Goal: Task Accomplishment & Management: Use online tool/utility

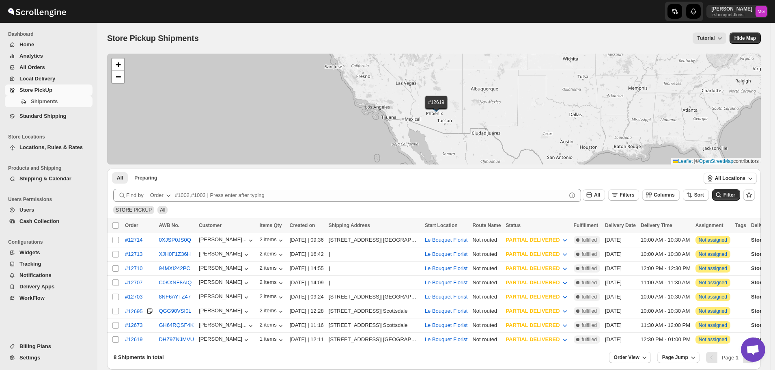
scroll to position [519, 0]
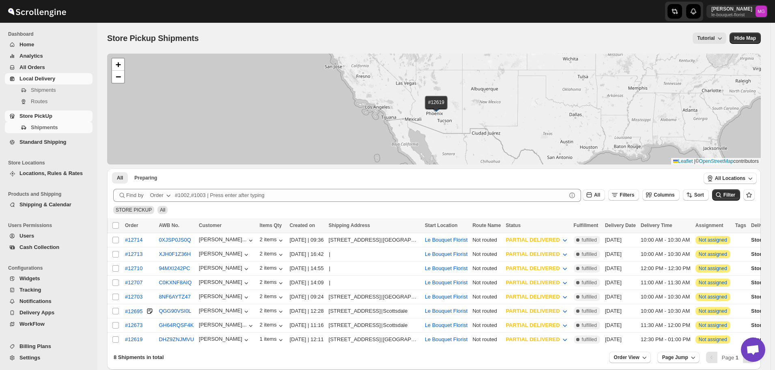
click at [63, 79] on span "Local Delivery" at bounding box center [54, 79] width 71 height 8
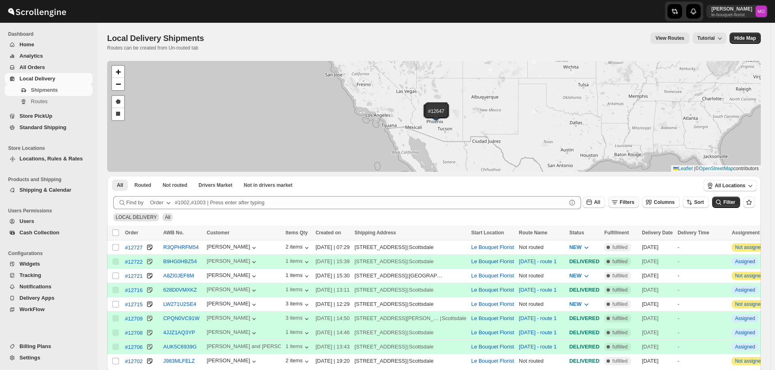
click at [633, 200] on span "Filters" at bounding box center [627, 202] width 15 height 6
click at [622, 236] on icon "button" at bounding box center [619, 234] width 8 height 8
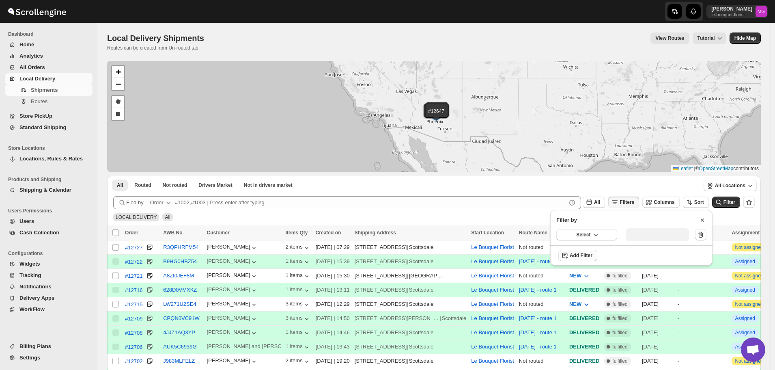
click at [619, 242] on div "Select" at bounding box center [631, 234] width 162 height 21
click at [607, 237] on button "Select" at bounding box center [586, 234] width 61 height 11
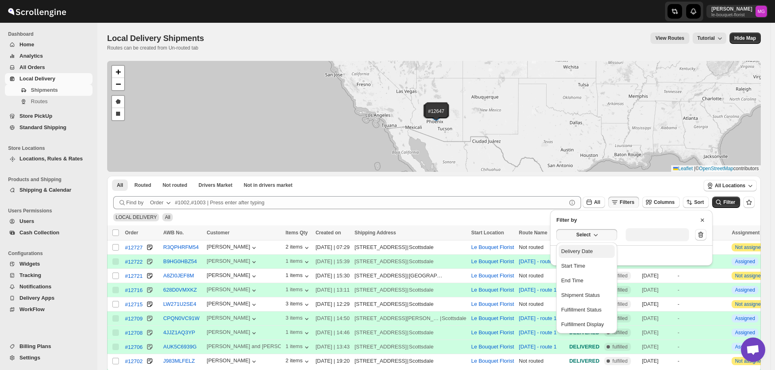
click at [600, 250] on button "Delivery Date" at bounding box center [587, 251] width 56 height 13
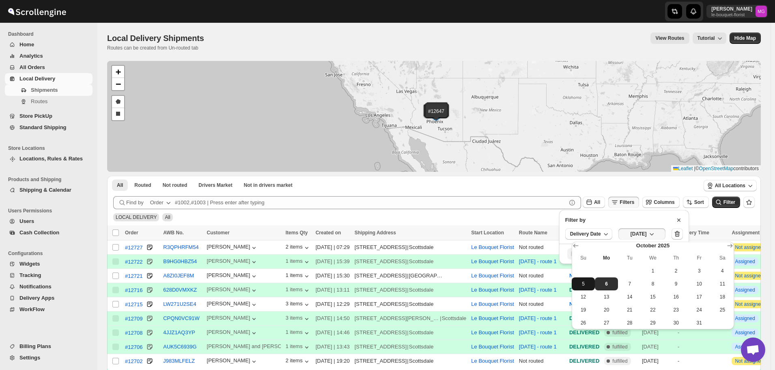
click at [583, 284] on span "5" at bounding box center [583, 283] width 17 height 6
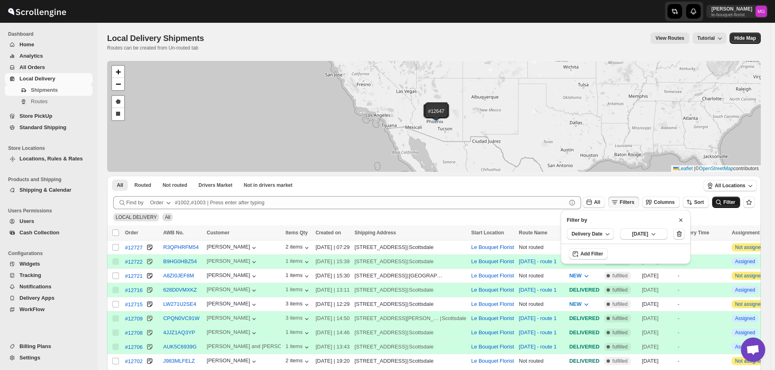
click at [732, 204] on span "Filter" at bounding box center [729, 202] width 12 height 6
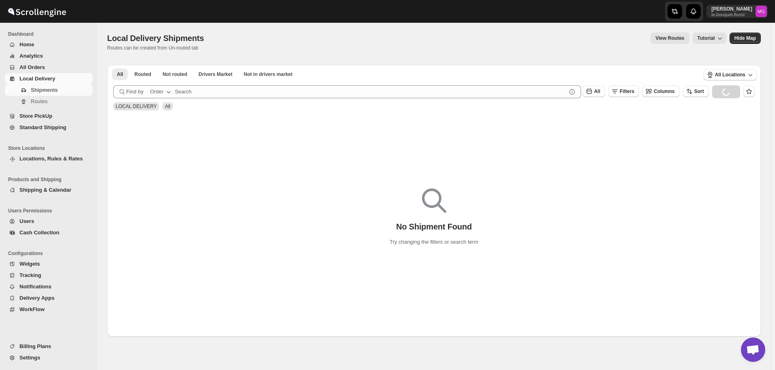
scroll to position [519, 0]
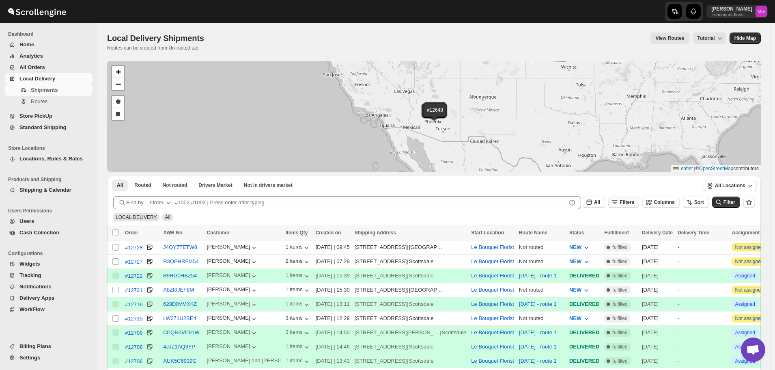
click at [635, 197] on button "Filters" at bounding box center [623, 201] width 31 height 11
click at [628, 234] on span "Add Filter" at bounding box center [635, 234] width 23 height 6
click at [572, 232] on button "Select" at bounding box center [586, 234] width 61 height 11
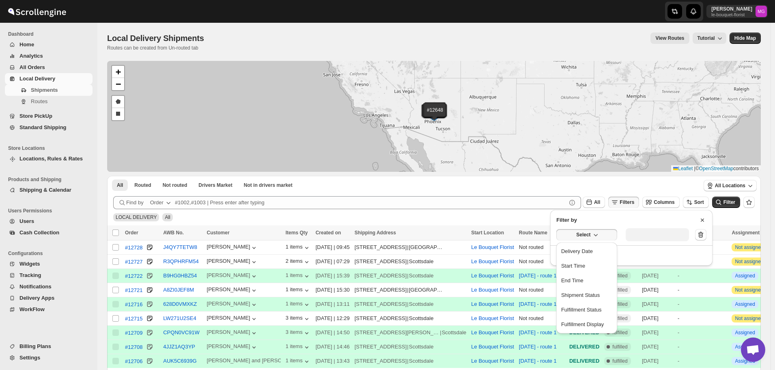
click at [580, 258] on ul "Delivery Date Start Time End Time Shipment Status Fulfillment Status Fulfillmen…" at bounding box center [587, 288] width 56 height 86
click at [581, 252] on div "Delivery Date" at bounding box center [577, 251] width 32 height 8
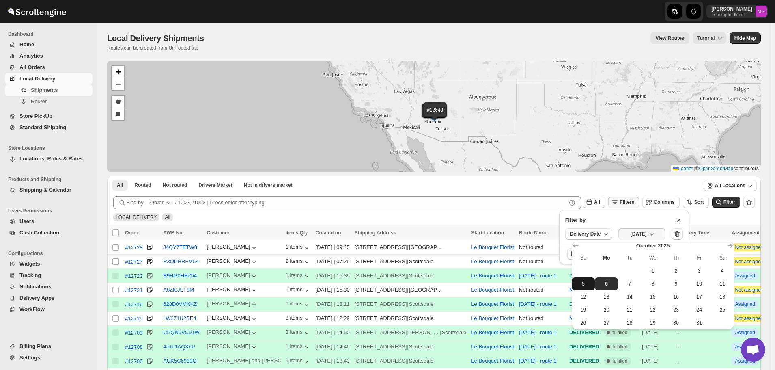
click at [591, 286] on span "5" at bounding box center [583, 283] width 17 height 6
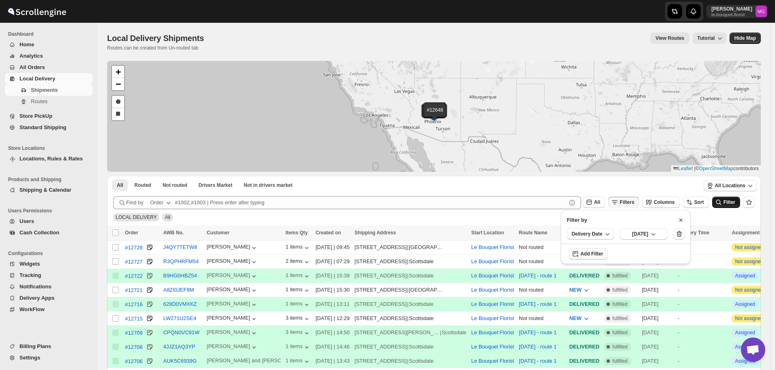
click at [735, 199] on span "Filter" at bounding box center [729, 202] width 12 height 6
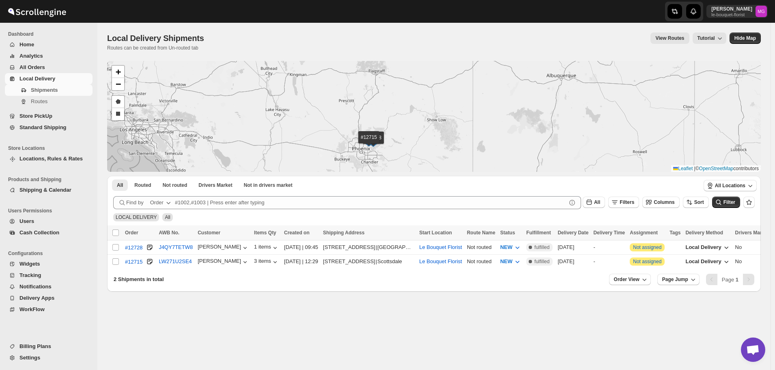
drag, startPoint x: 411, startPoint y: 122, endPoint x: 411, endPoint y: 97, distance: 24.8
click at [411, 99] on div "#12728 #12715 + − Draw a polygon Draw a rectangle Leaflet | © OpenStreetMap con…" at bounding box center [434, 116] width 654 height 111
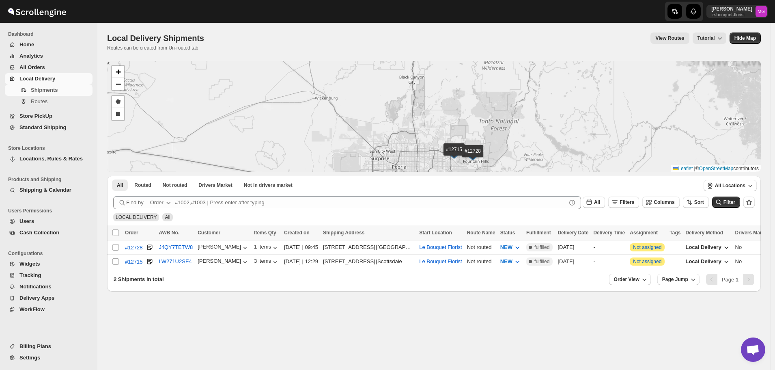
drag, startPoint x: 444, startPoint y: 142, endPoint x: 409, endPoint y: 124, distance: 39.4
click at [409, 124] on div "#12728 #12715 + − Draw a polygon Draw a rectangle Leaflet | © OpenStreetMap con…" at bounding box center [434, 116] width 654 height 111
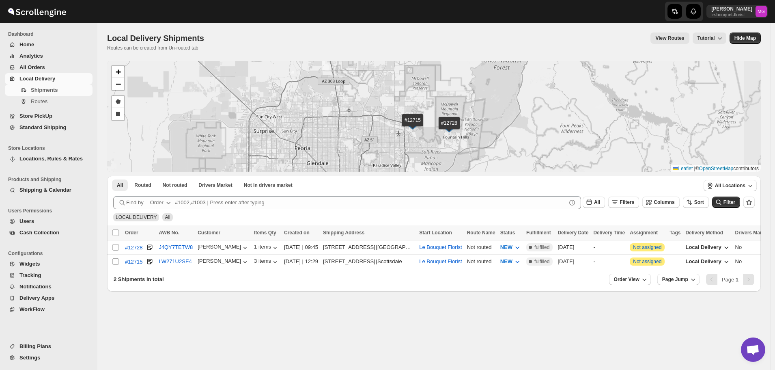
drag, startPoint x: 526, startPoint y: 130, endPoint x: 497, endPoint y: 111, distance: 34.9
click at [504, 109] on div "#12728 #12715 + − Draw a polygon Draw a rectangle Leaflet | © OpenStreetMap con…" at bounding box center [434, 116] width 654 height 111
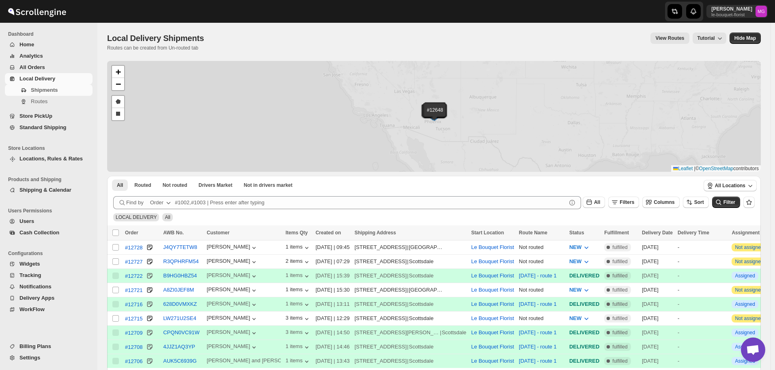
scroll to position [519, 0]
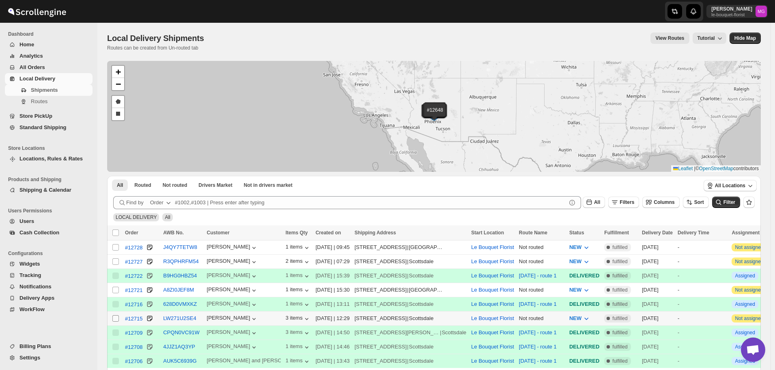
click at [117, 315] on input "Select shipment" at bounding box center [115, 318] width 6 height 6
checkbox input "true"
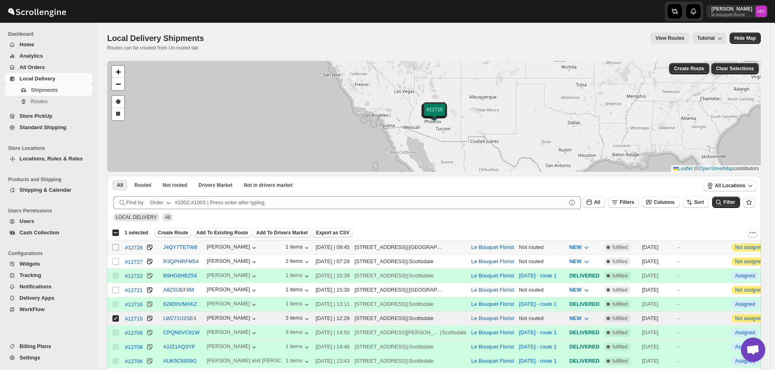
click at [118, 245] on input "Select shipment" at bounding box center [115, 247] width 6 height 6
checkbox input "true"
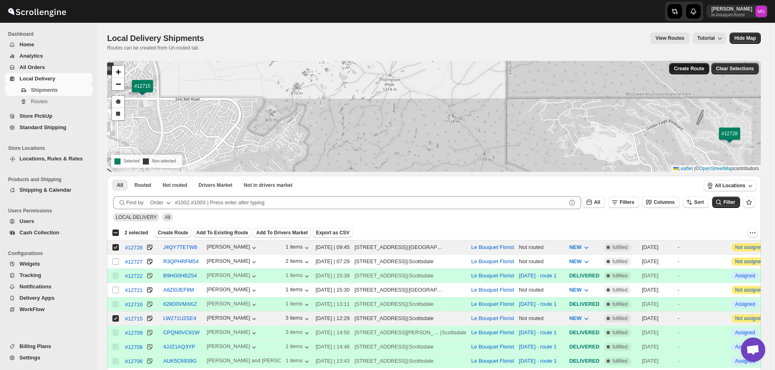
click at [688, 67] on span "Create Route" at bounding box center [689, 68] width 30 height 6
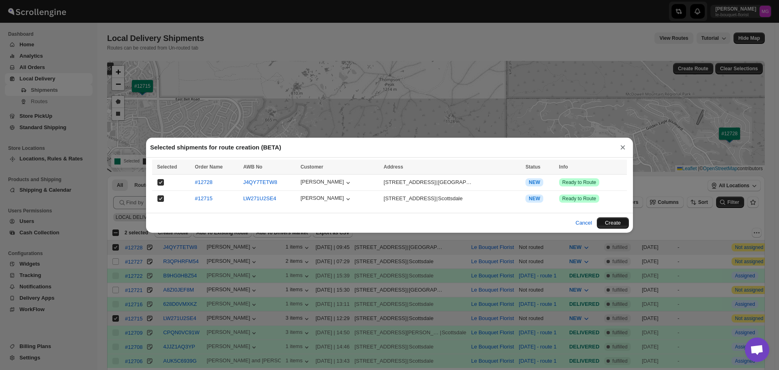
click at [620, 220] on button "Create" at bounding box center [613, 222] width 32 height 11
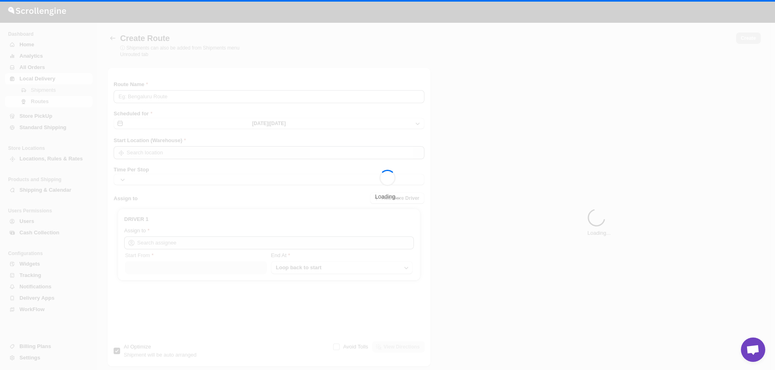
type input "Route - 06/10-1004"
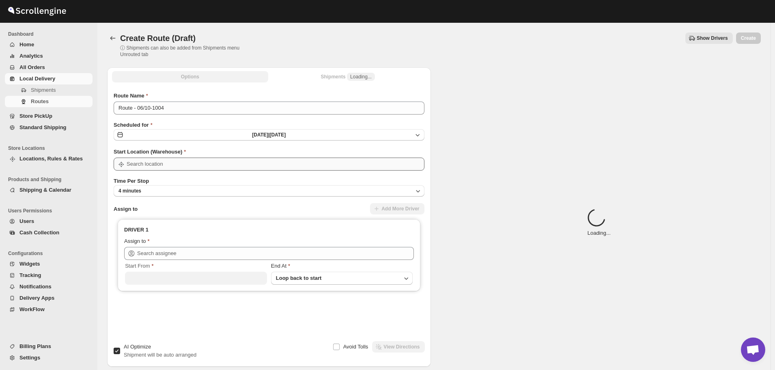
type input "Le Bouquet Florist"
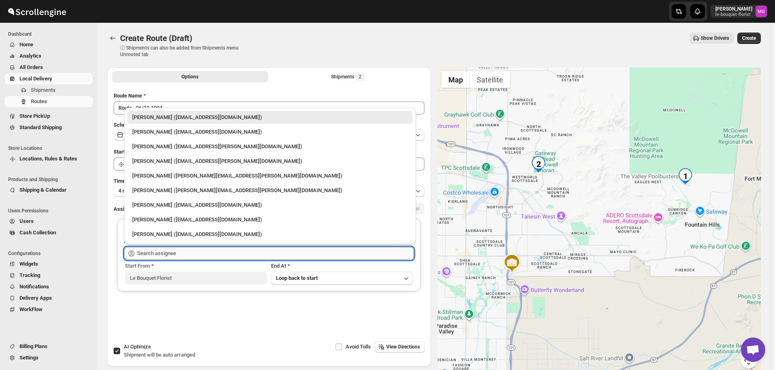
click at [194, 254] on input "text" at bounding box center [275, 253] width 277 height 13
click at [159, 178] on div "Gene Rayborn (gene.rayborn@gmail.com)" at bounding box center [269, 176] width 275 height 8
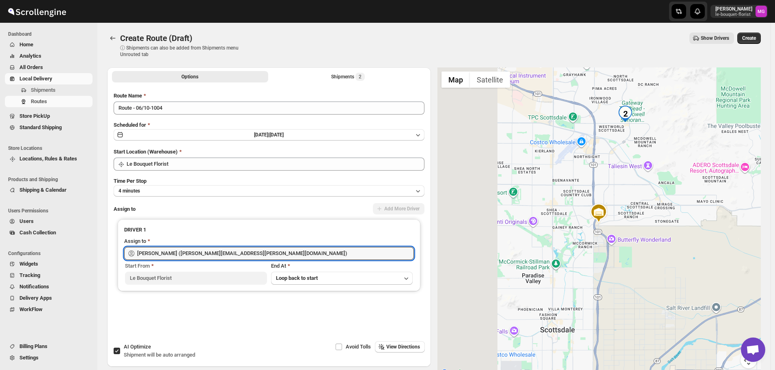
type input "Gene Rayborn (gene.rayborn@gmail.com)"
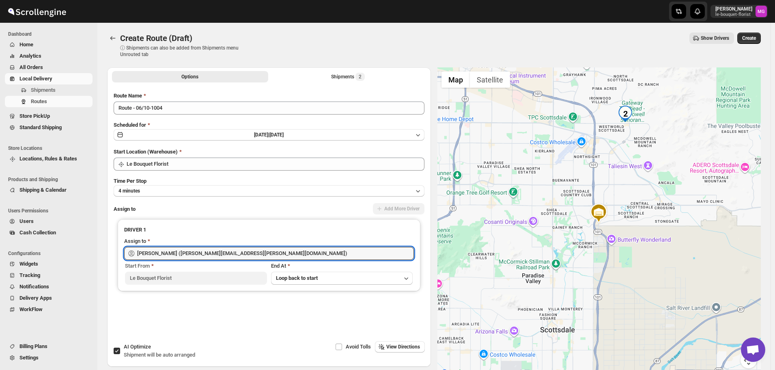
click at [116, 351] on input "AI Optimize Shipment will be auto arranged" at bounding box center [117, 350] width 6 height 6
checkbox input "false"
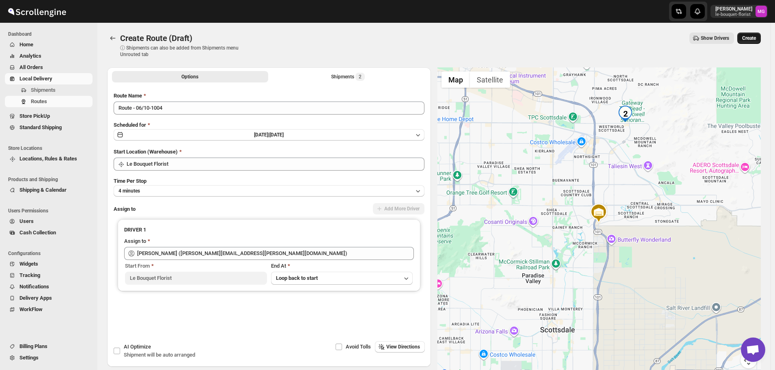
click at [749, 34] on button "Create" at bounding box center [749, 37] width 24 height 11
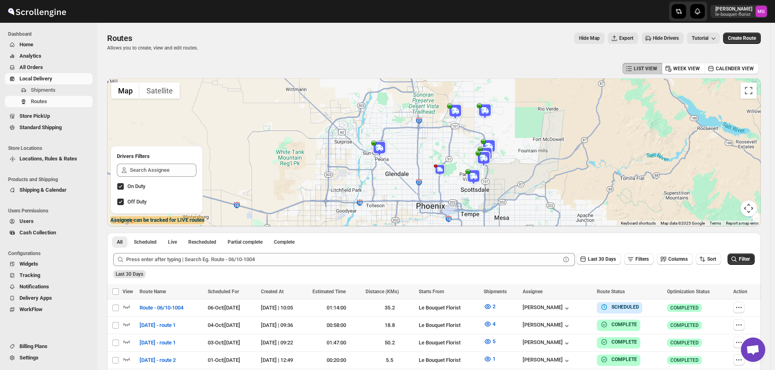
click at [438, 170] on img at bounding box center [440, 170] width 12 height 12
click at [479, 140] on button "Close" at bounding box center [469, 146] width 19 height 19
click at [440, 168] on img at bounding box center [440, 170] width 12 height 12
click at [479, 137] on button "Close" at bounding box center [469, 146] width 19 height 19
click at [677, 38] on span "Hide Drivers" at bounding box center [666, 38] width 26 height 6
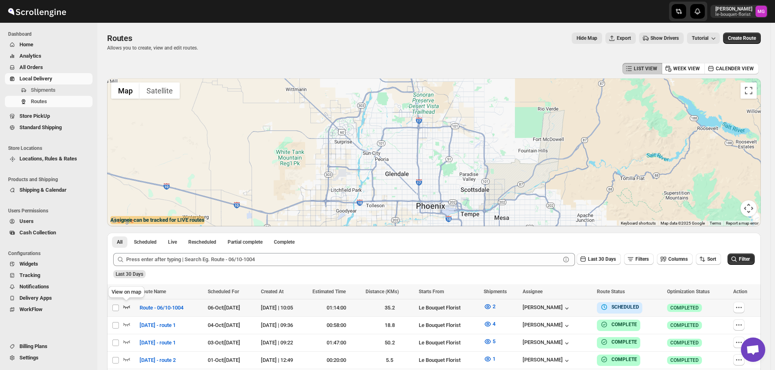
click at [128, 308] on icon "button" at bounding box center [126, 307] width 7 height 3
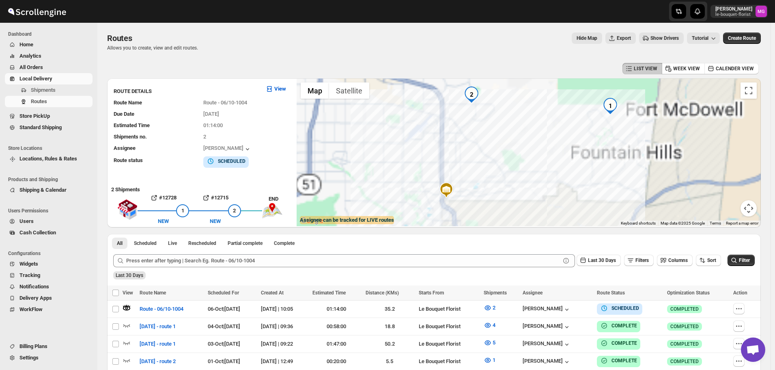
click at [660, 34] on button "Show Drivers" at bounding box center [661, 37] width 45 height 11
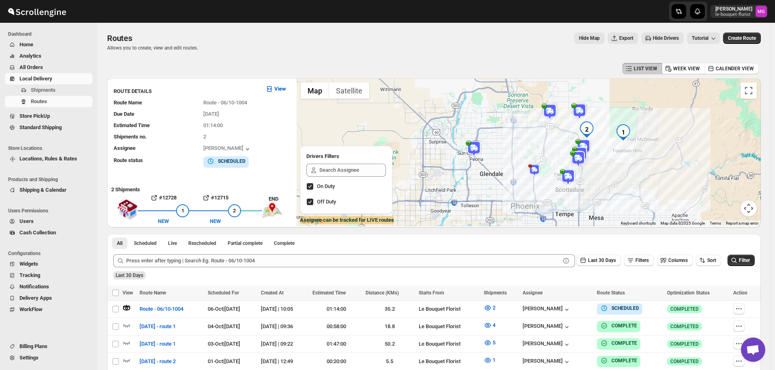
click at [657, 41] on span "Hide Drivers" at bounding box center [666, 38] width 26 height 6
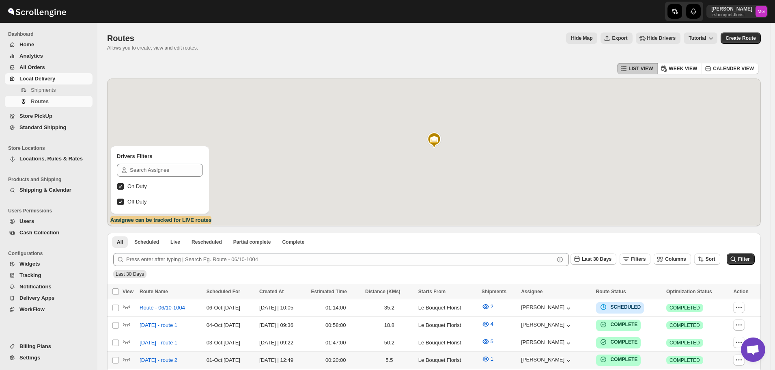
scroll to position [519, 0]
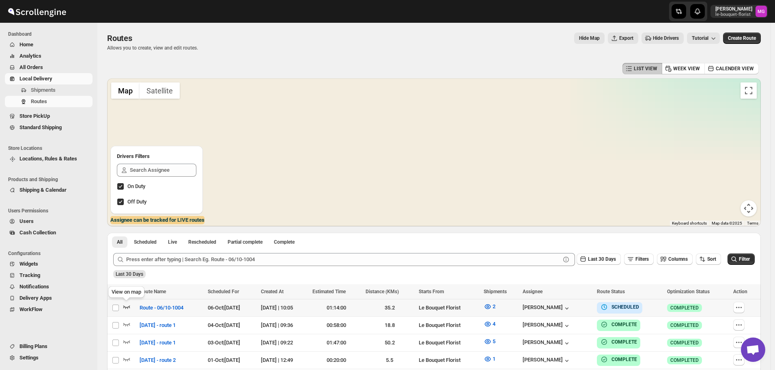
click at [126, 305] on icon "button" at bounding box center [127, 306] width 8 height 8
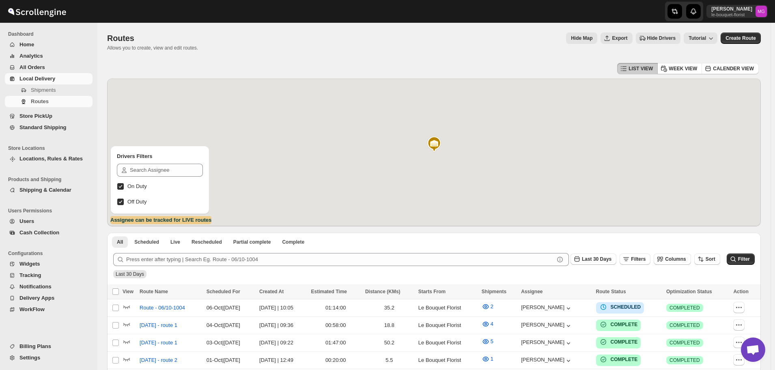
scroll to position [519, 0]
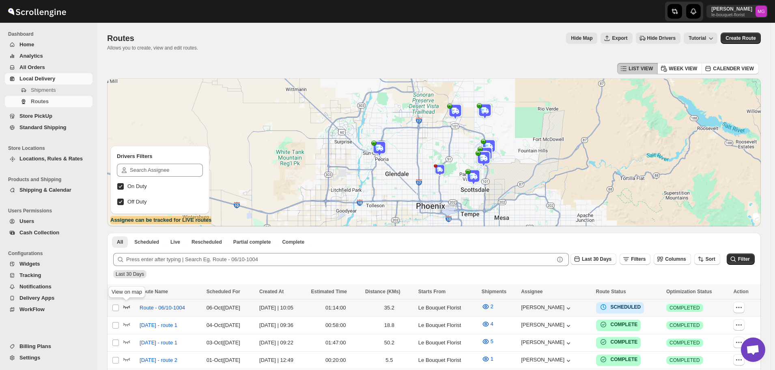
click at [125, 305] on icon "button" at bounding box center [127, 306] width 8 height 8
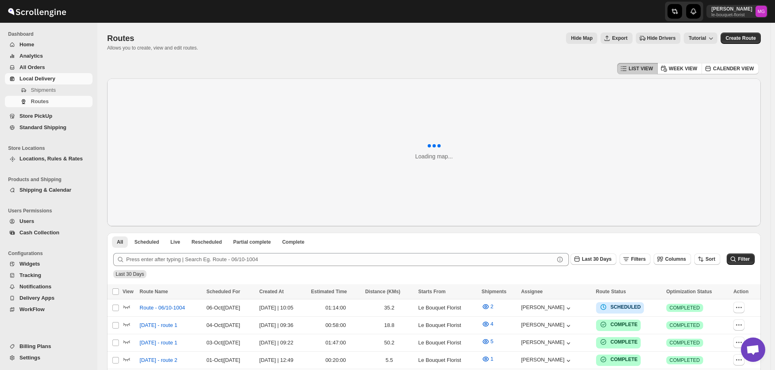
scroll to position [519, 0]
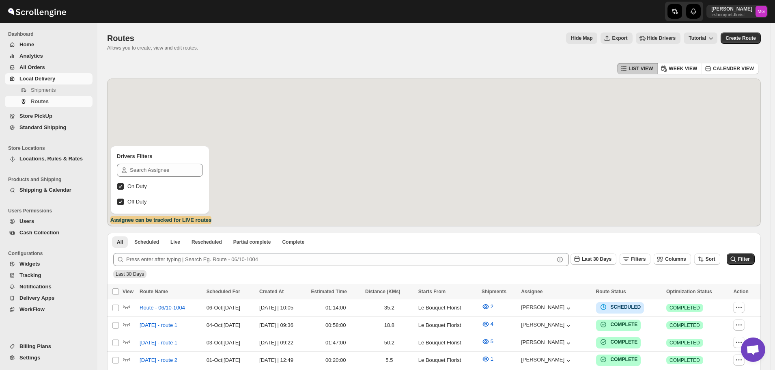
scroll to position [519, 0]
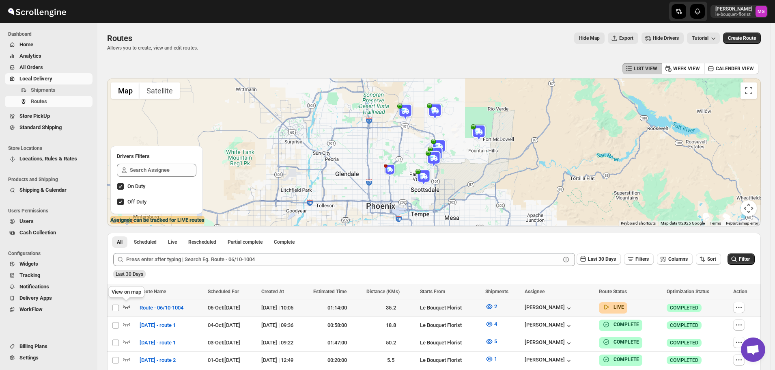
click at [126, 307] on icon "button" at bounding box center [126, 307] width 7 height 3
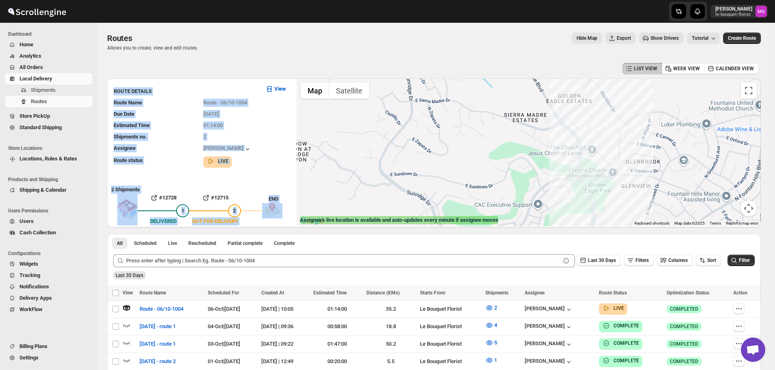
drag, startPoint x: 594, startPoint y: 131, endPoint x: 598, endPoint y: 193, distance: 61.4
click at [598, 193] on div "LIST VIEW WEEK VIEW CALENDER VIEW ROUTE DETAILS View Route Name Route - 06/10-1…" at bounding box center [434, 278] width 654 height 435
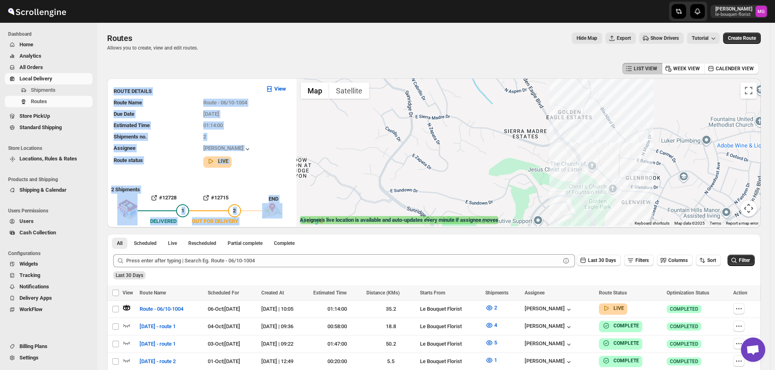
drag, startPoint x: 618, startPoint y: 101, endPoint x: 625, endPoint y: 170, distance: 70.1
click at [629, 177] on div at bounding box center [529, 152] width 464 height 148
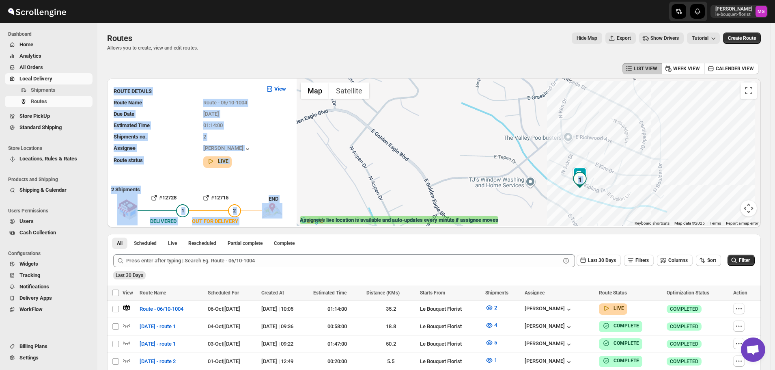
click at [588, 170] on img at bounding box center [580, 175] width 16 height 16
click at [453, 157] on div "Assignee : [PERSON_NAME] Updated at : [DATE] 10:58:18 AM Duty mode Enabled Batt…" at bounding box center [529, 152] width 464 height 148
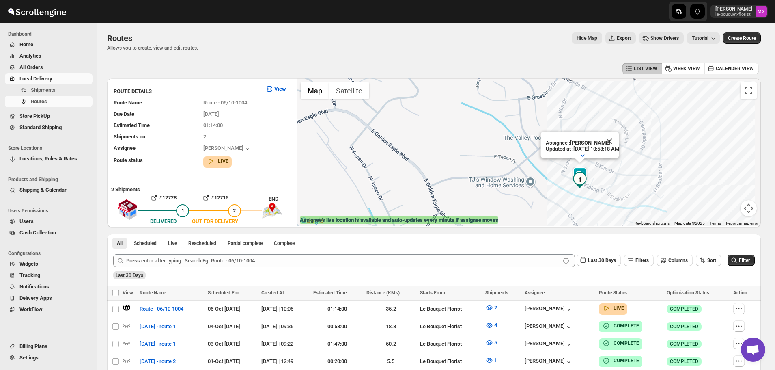
click at [361, 47] on div "Routes Allows you to create, view and edit routes. Hide Map Export Show Drivers…" at bounding box center [434, 41] width 654 height 19
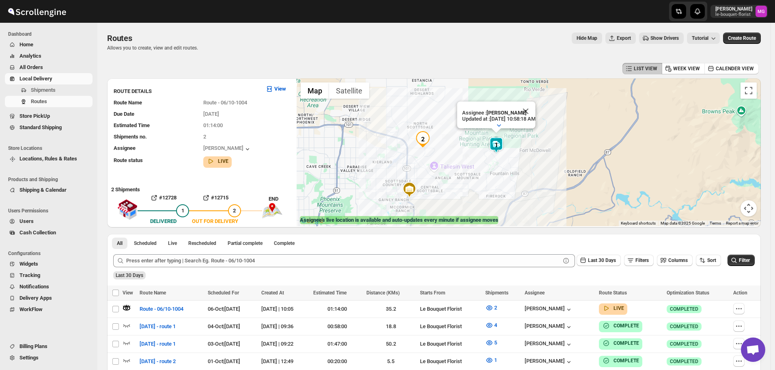
drag, startPoint x: 441, startPoint y: 196, endPoint x: 438, endPoint y: 162, distance: 33.8
click at [438, 163] on div "Assignee : [PERSON_NAME] Updated at : [DATE] 10:58:18 AM Duty mode Enabled Batt…" at bounding box center [529, 152] width 464 height 148
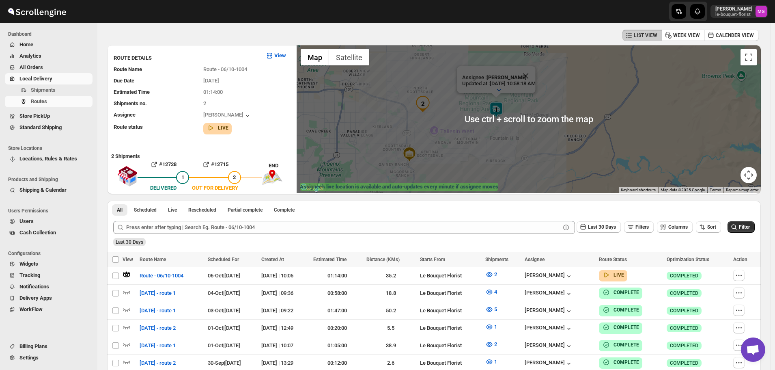
scroll to position [41, 0]
